Goal: Task Accomplishment & Management: Use online tool/utility

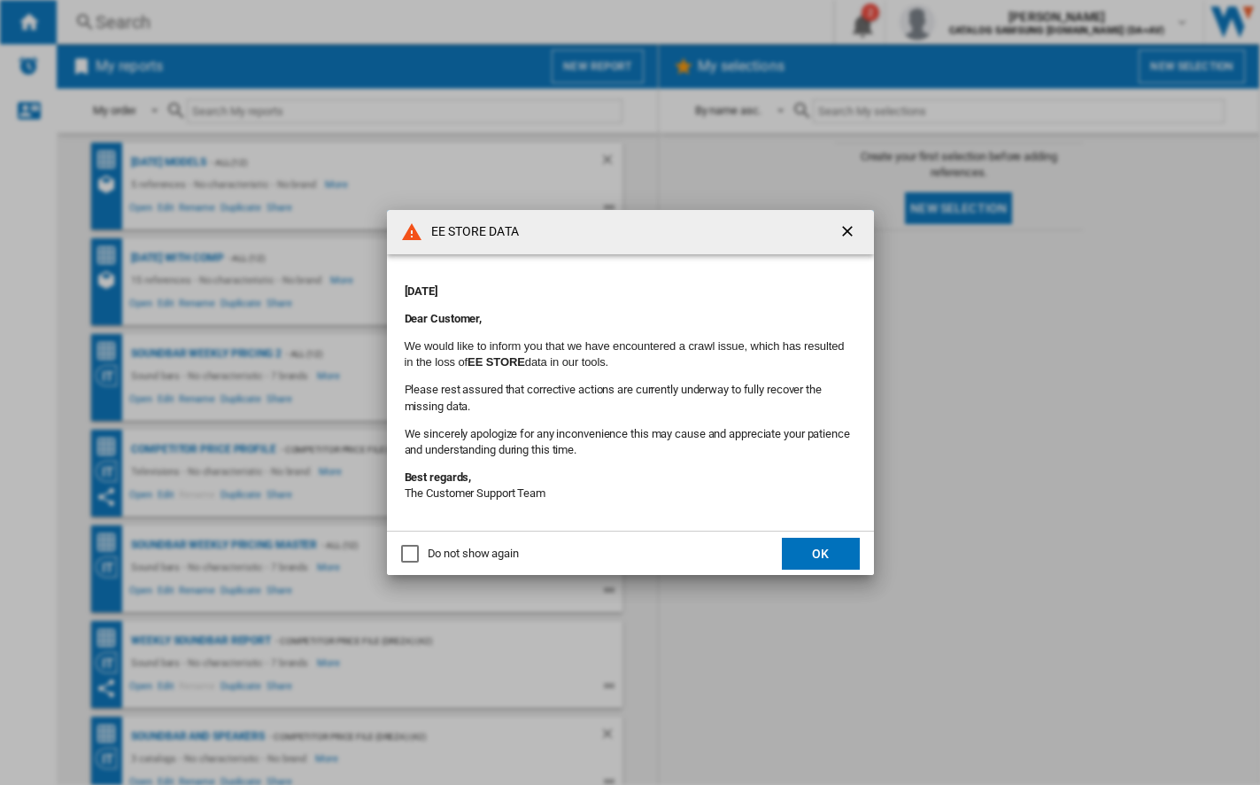
click at [816, 533] on md-dialog-actions "Do not show again OK" at bounding box center [630, 552] width 487 height 44
click at [822, 551] on button "OK" at bounding box center [821, 554] width 78 height 32
click at [809, 548] on button "OK" at bounding box center [821, 554] width 78 height 32
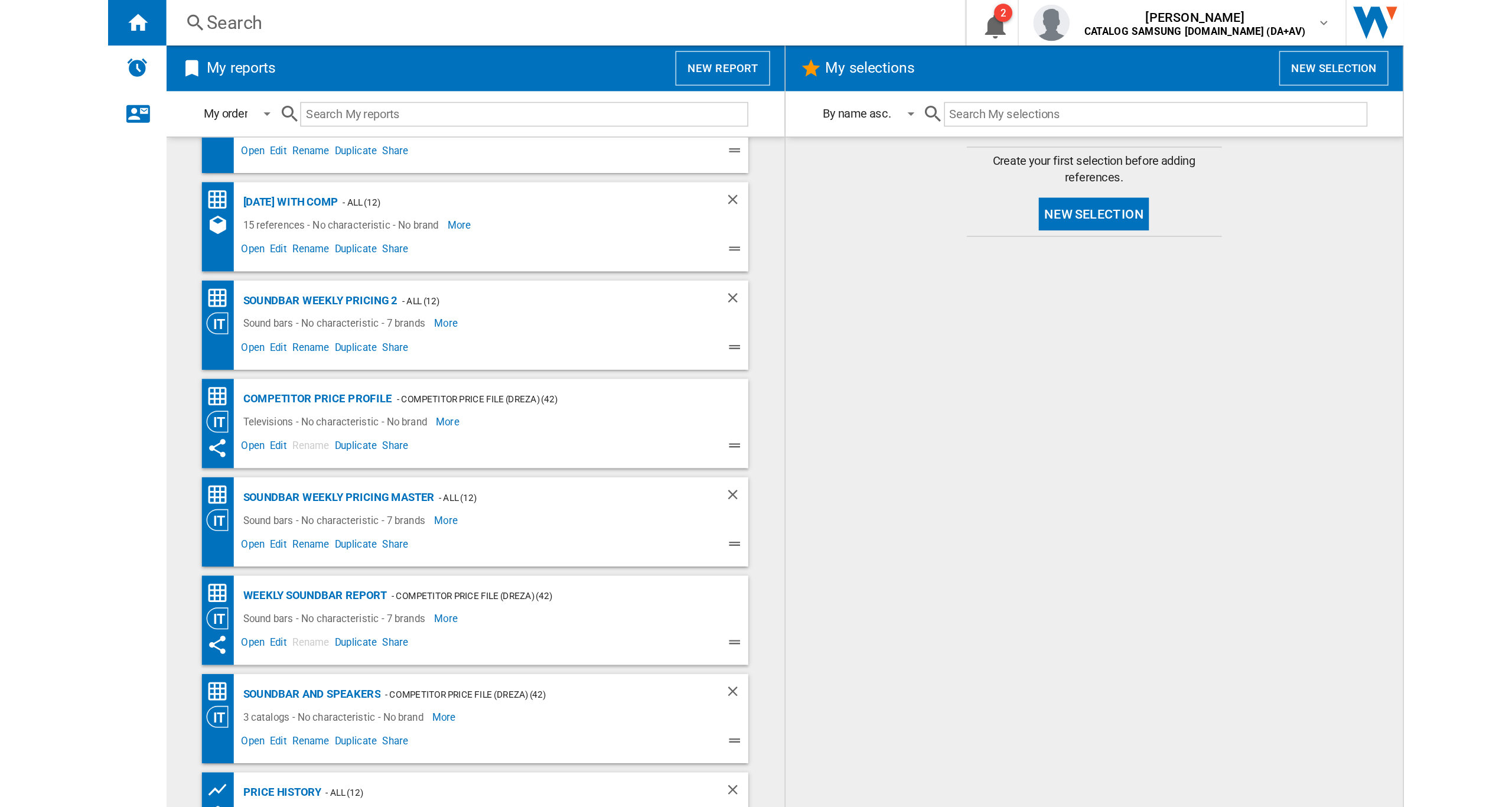
scroll to position [118, 0]
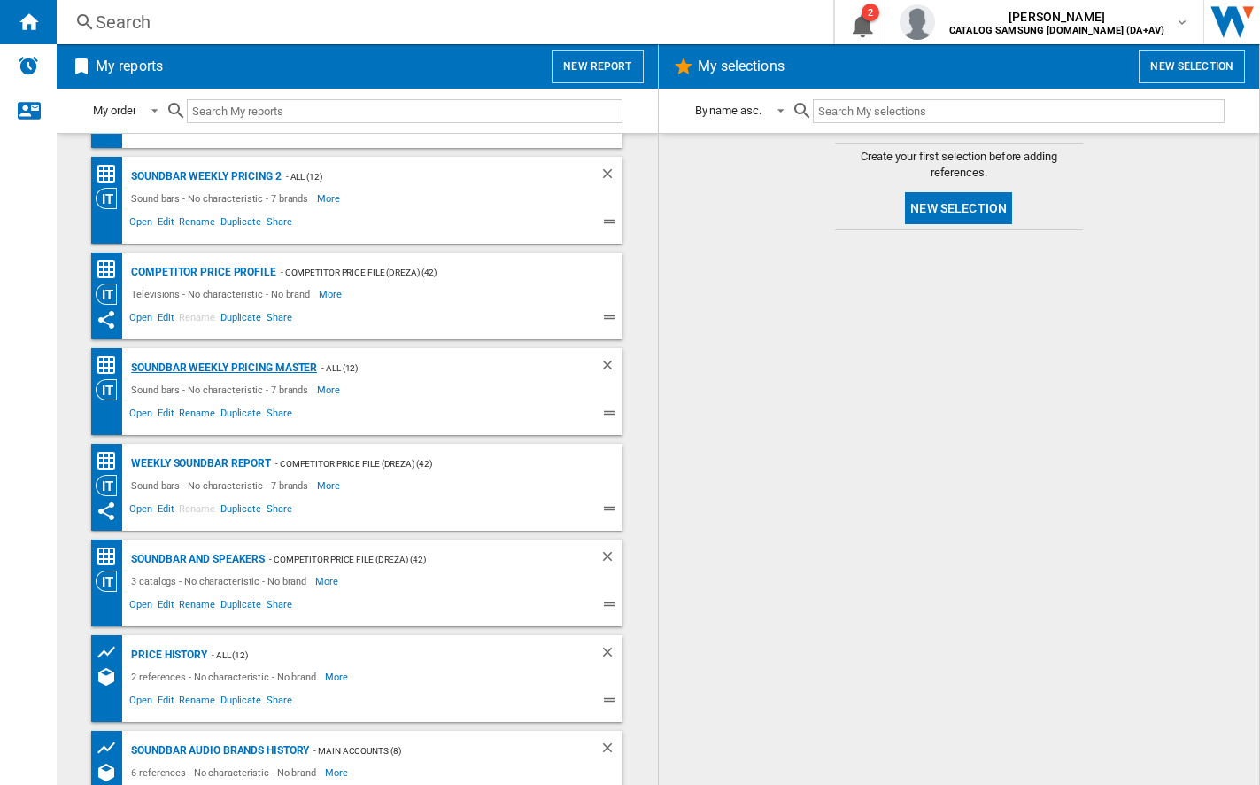
click at [248, 366] on div "Soundbar Weekly Pricing Master" at bounding box center [222, 368] width 190 height 22
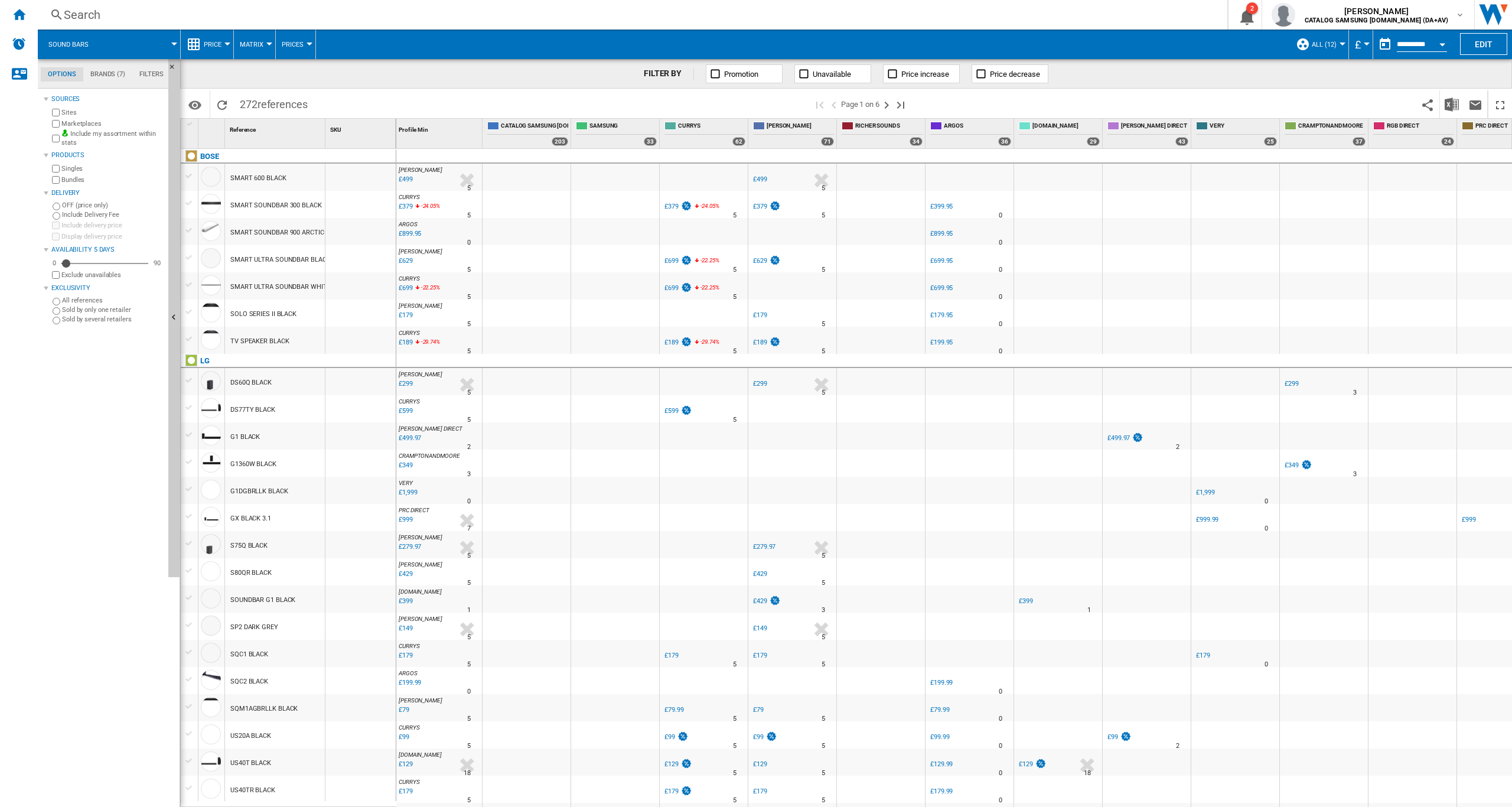
scroll to position [0, 42]
